Goal: Transaction & Acquisition: Purchase product/service

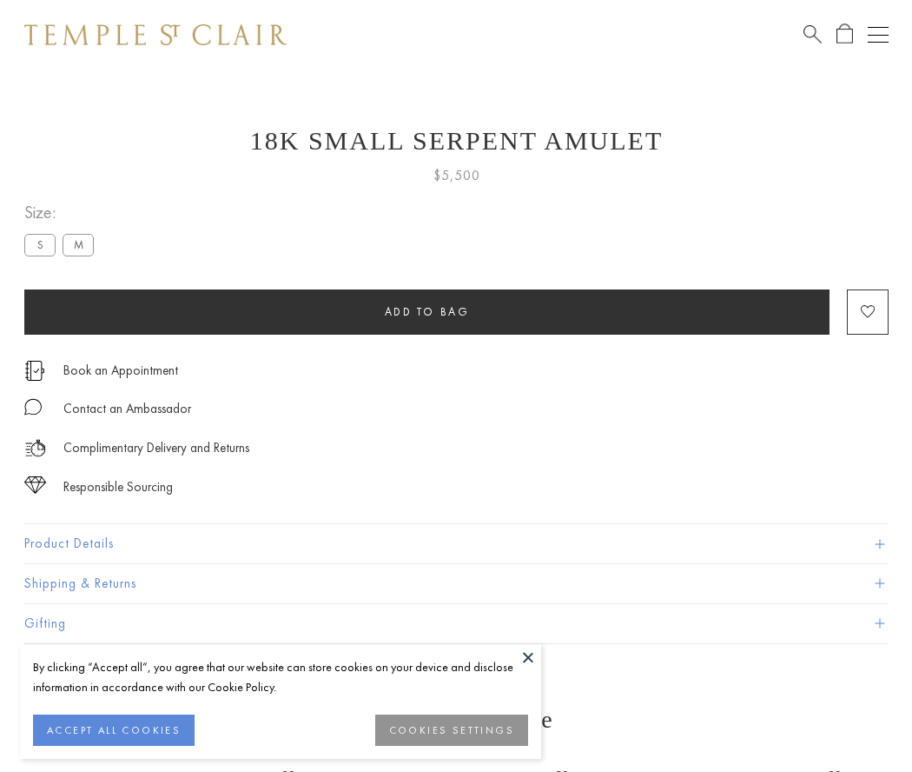
scroll to position [70, 0]
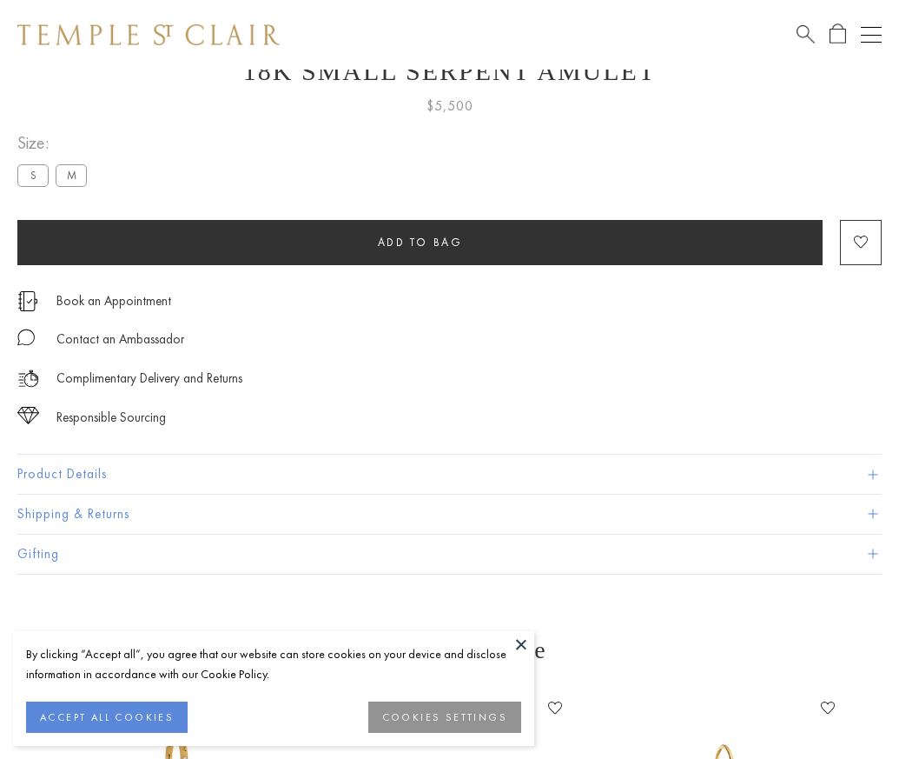
click at [420, 242] on span "Add to bag" at bounding box center [420, 242] width 85 height 15
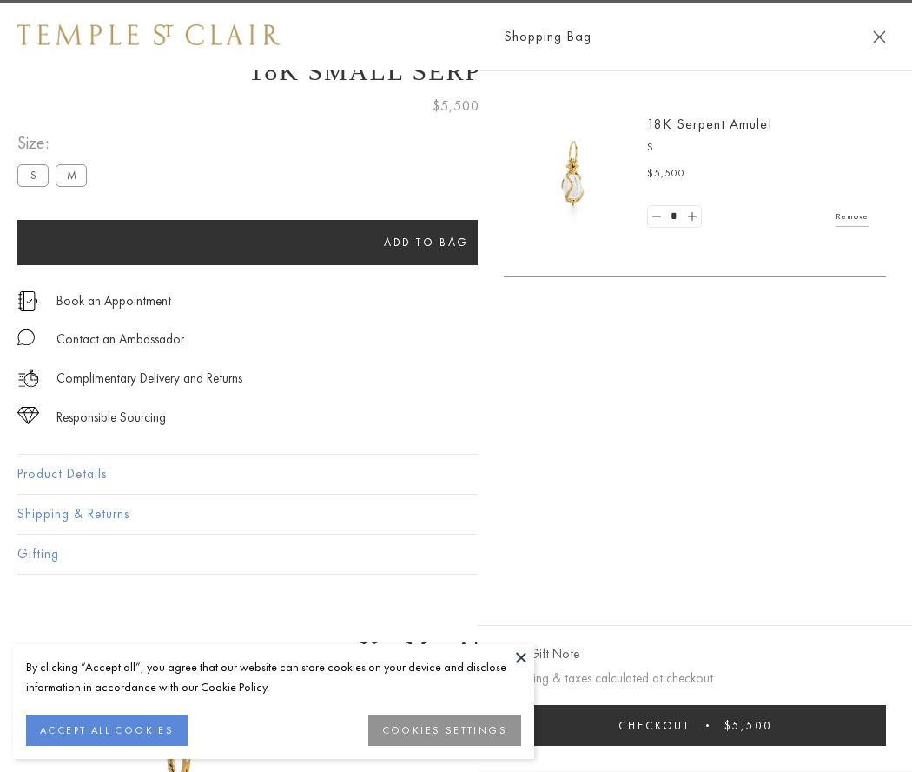
click at [819, 725] on button "Checkout $5,500" at bounding box center [695, 725] width 382 height 41
